Goal: Task Accomplishment & Management: Manage account settings

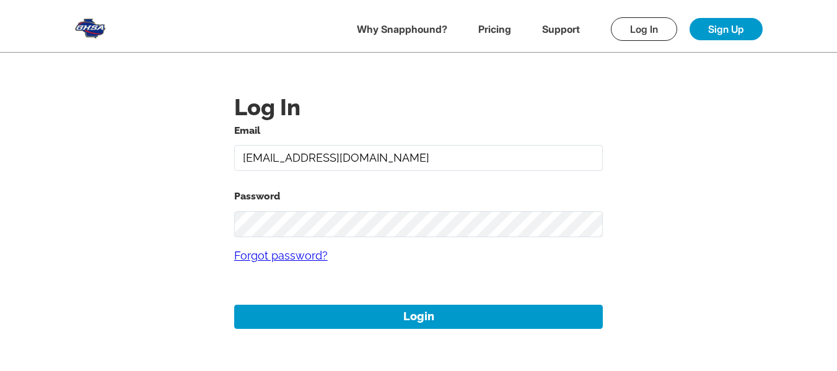
click at [420, 164] on input "[EMAIL_ADDRESS][DOMAIN_NAME]" at bounding box center [418, 158] width 369 height 27
click at [302, 162] on input "[EMAIL_ADDRESS][DOMAIN_NAME]" at bounding box center [418, 158] width 369 height 27
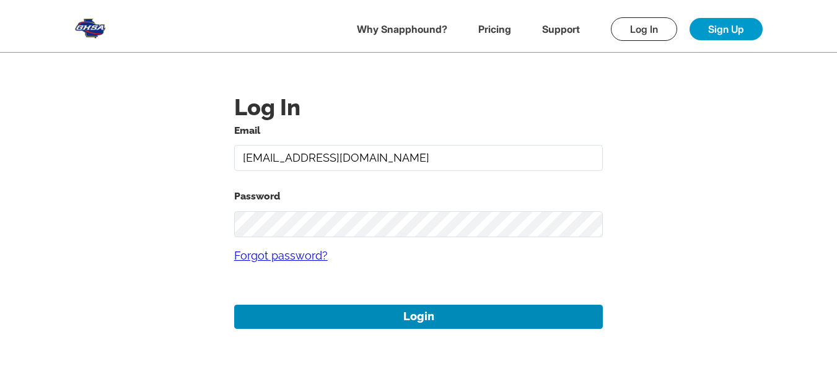
type input "[EMAIL_ADDRESS][DOMAIN_NAME]"
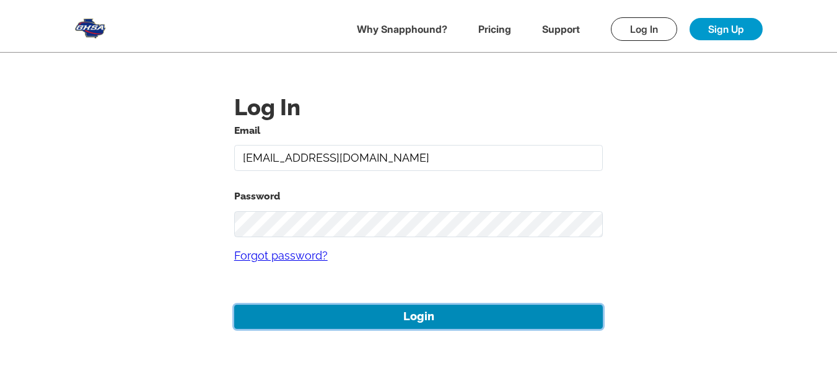
click at [426, 313] on button "Login" at bounding box center [418, 317] width 369 height 24
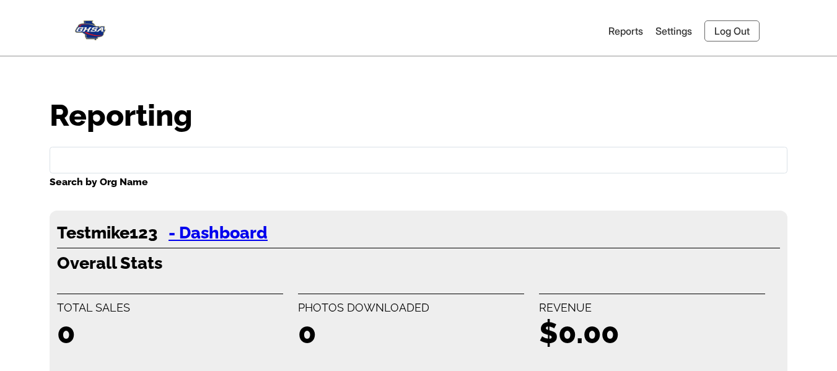
click at [668, 32] on link "Settings" at bounding box center [674, 31] width 37 height 12
